Goal: Find specific page/section: Find specific page/section

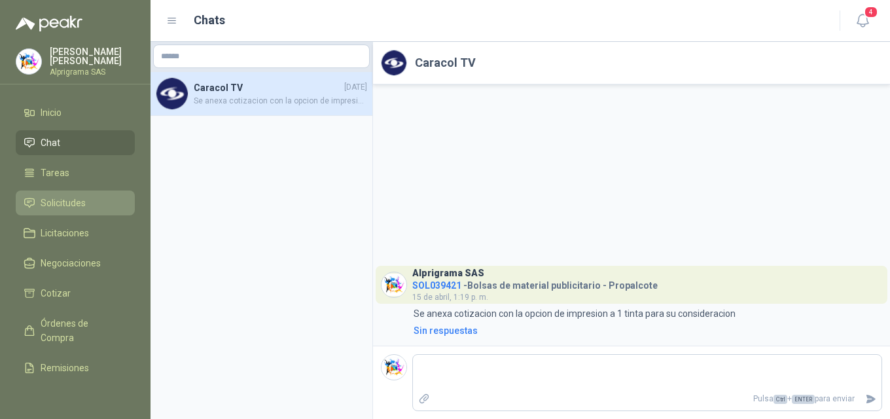
click at [61, 201] on span "Solicitudes" at bounding box center [63, 203] width 45 height 14
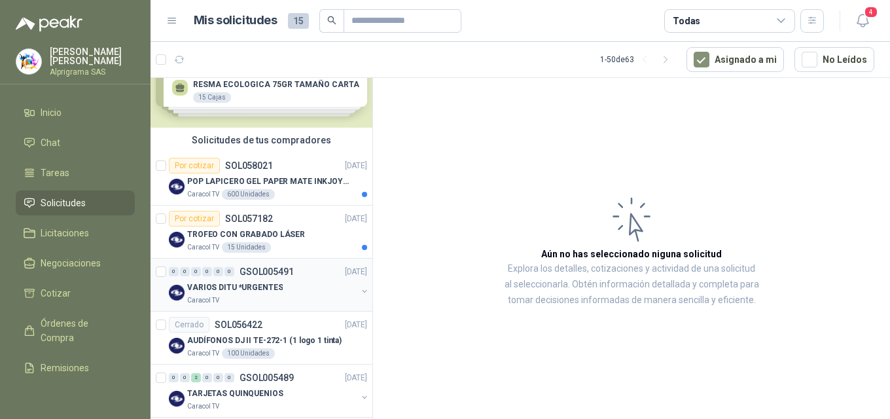
scroll to position [65, 0]
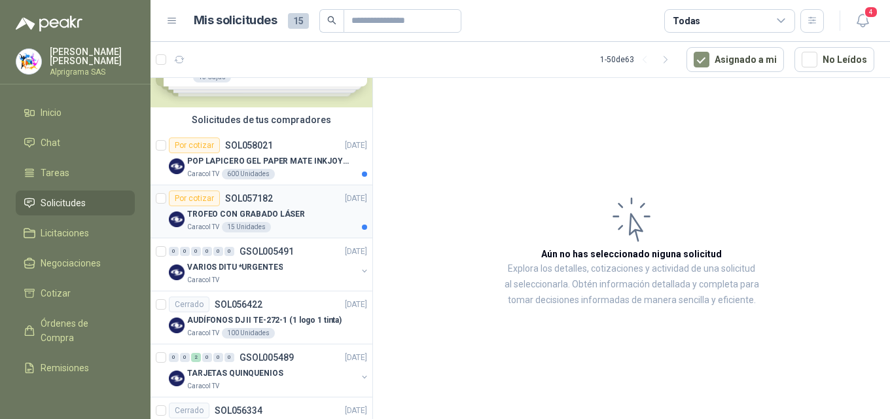
click at [290, 220] on div "TROFEO CON GRABADO LÁSER" at bounding box center [277, 214] width 180 height 16
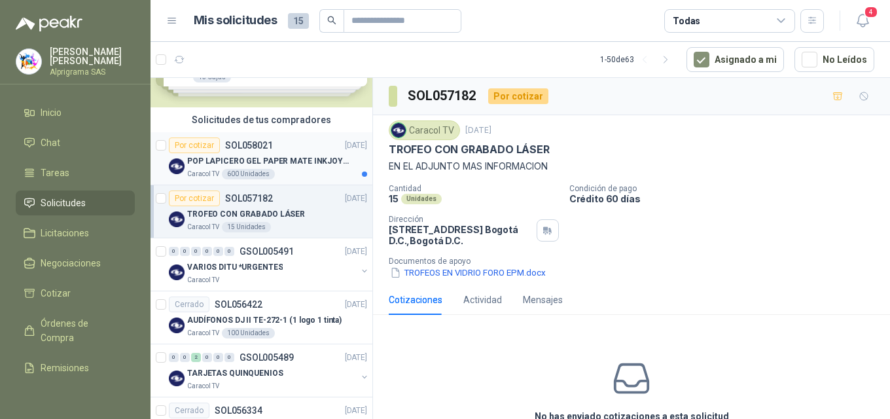
click at [287, 164] on p "POP LAPICERO GEL PAPER MATE INKJOY 0.7 (Revisar el adjunto)" at bounding box center [268, 161] width 163 height 12
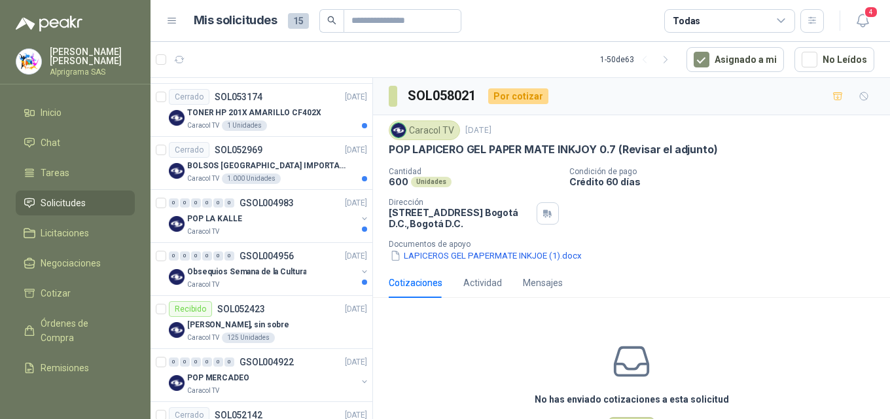
scroll to position [981, 0]
